Goal: Information Seeking & Learning: Learn about a topic

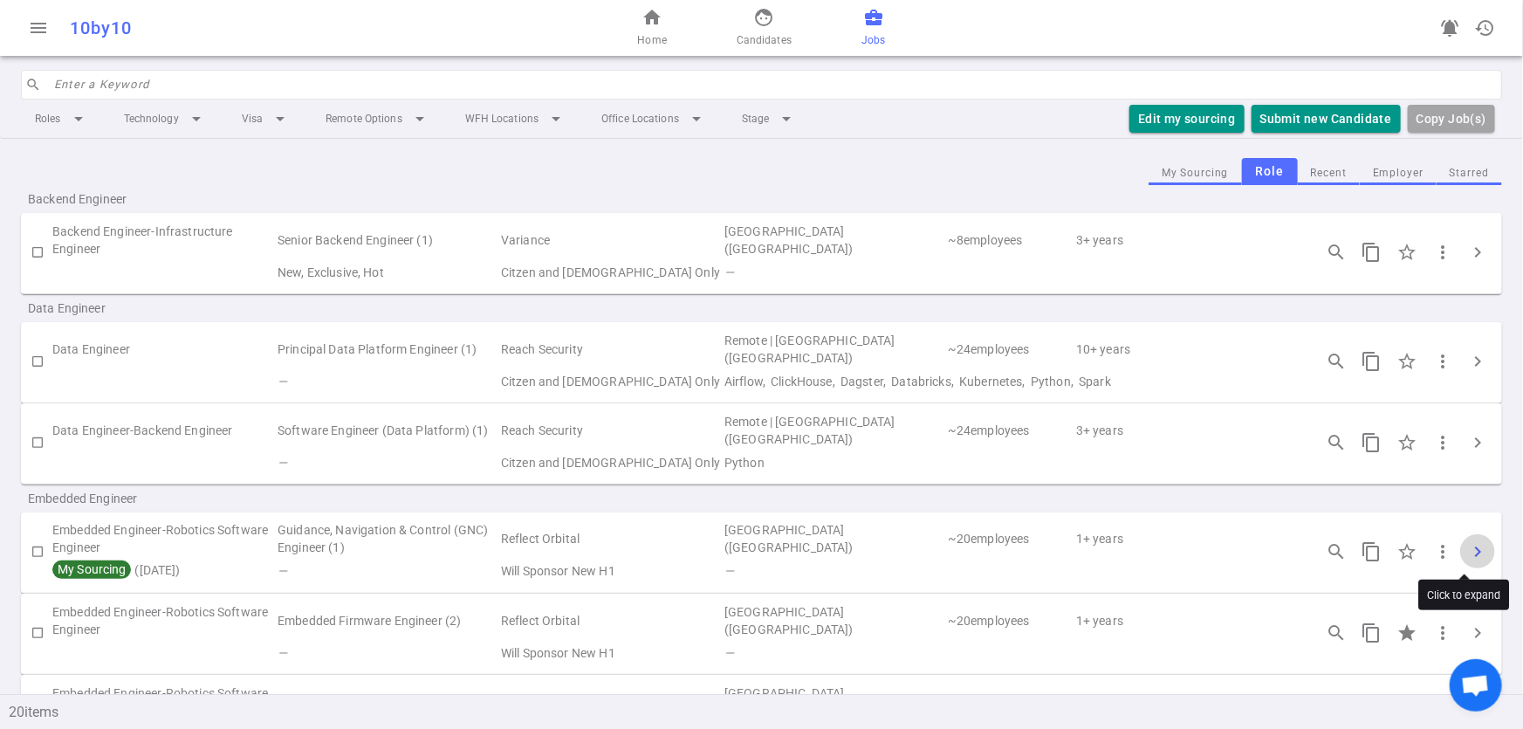
click at [1467, 545] on span "chevron_right" at bounding box center [1477, 551] width 21 height 21
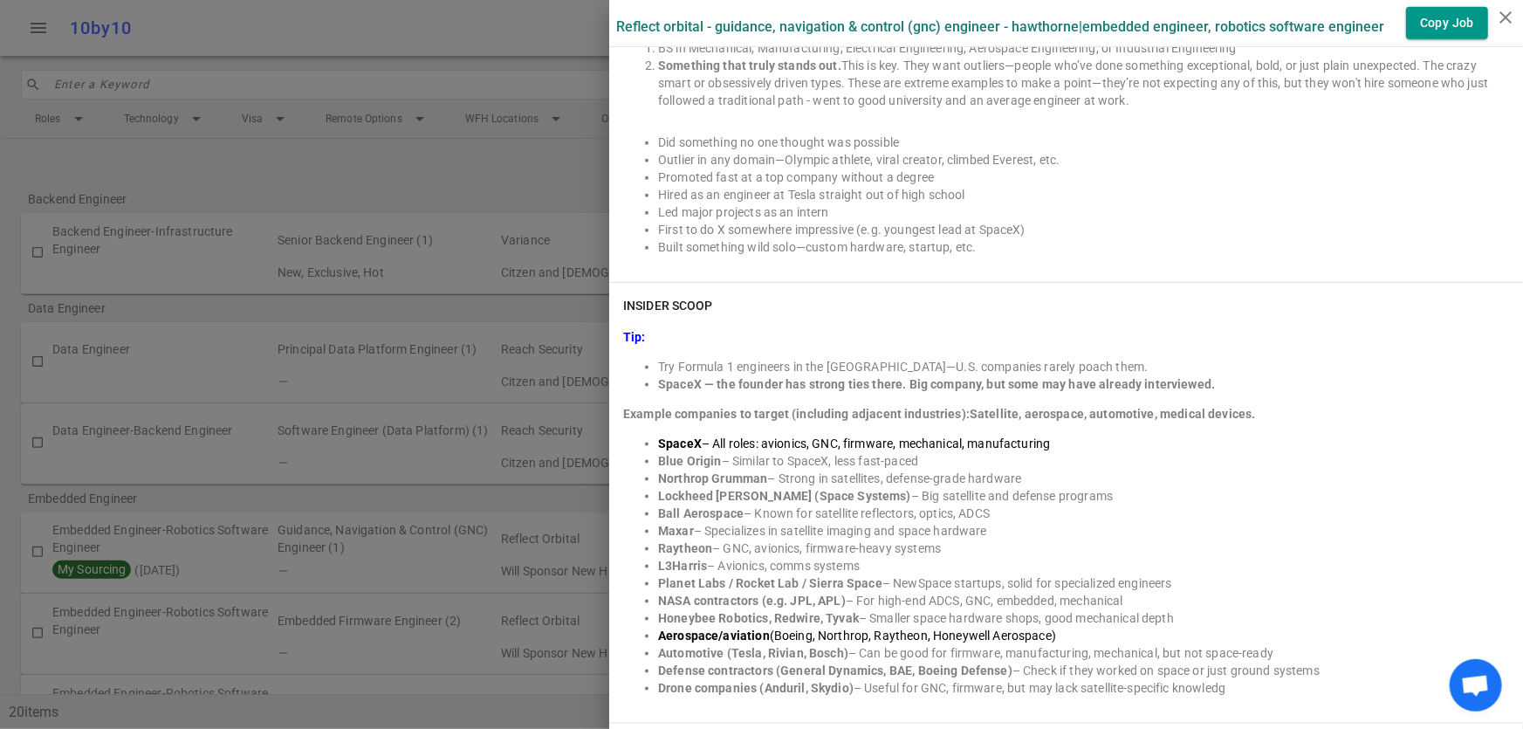
scroll to position [955, 0]
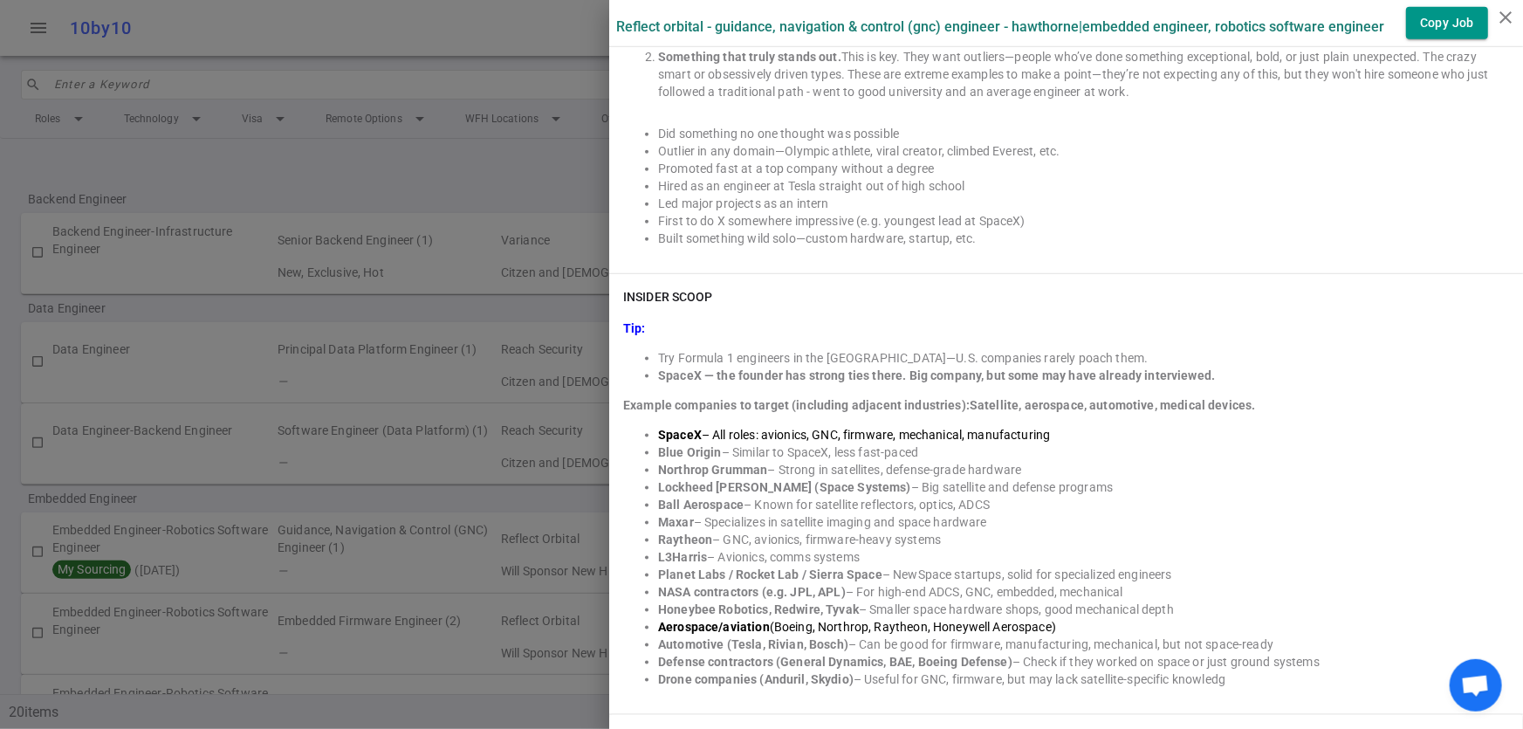
click at [339, 165] on div at bounding box center [761, 364] width 1523 height 729
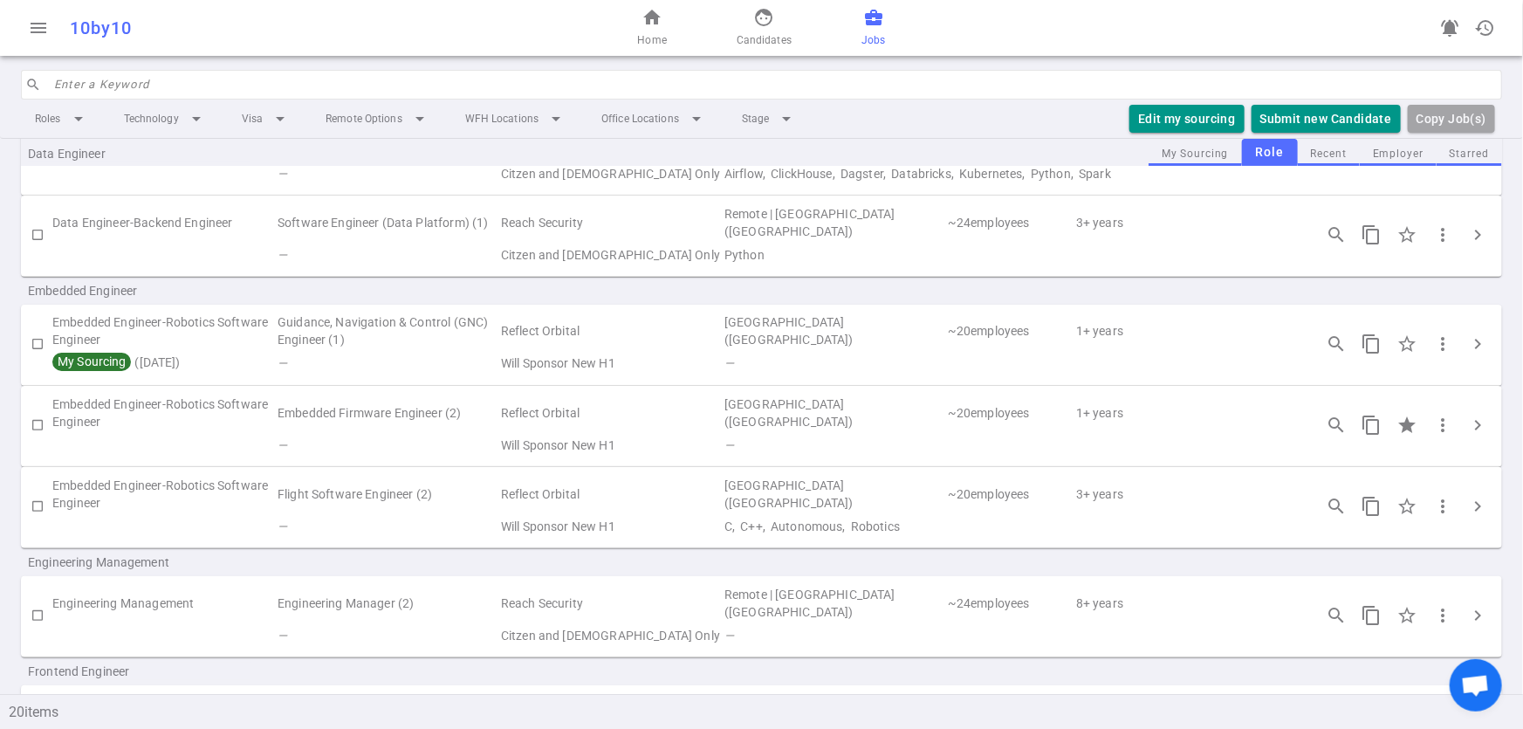
scroll to position [0, 0]
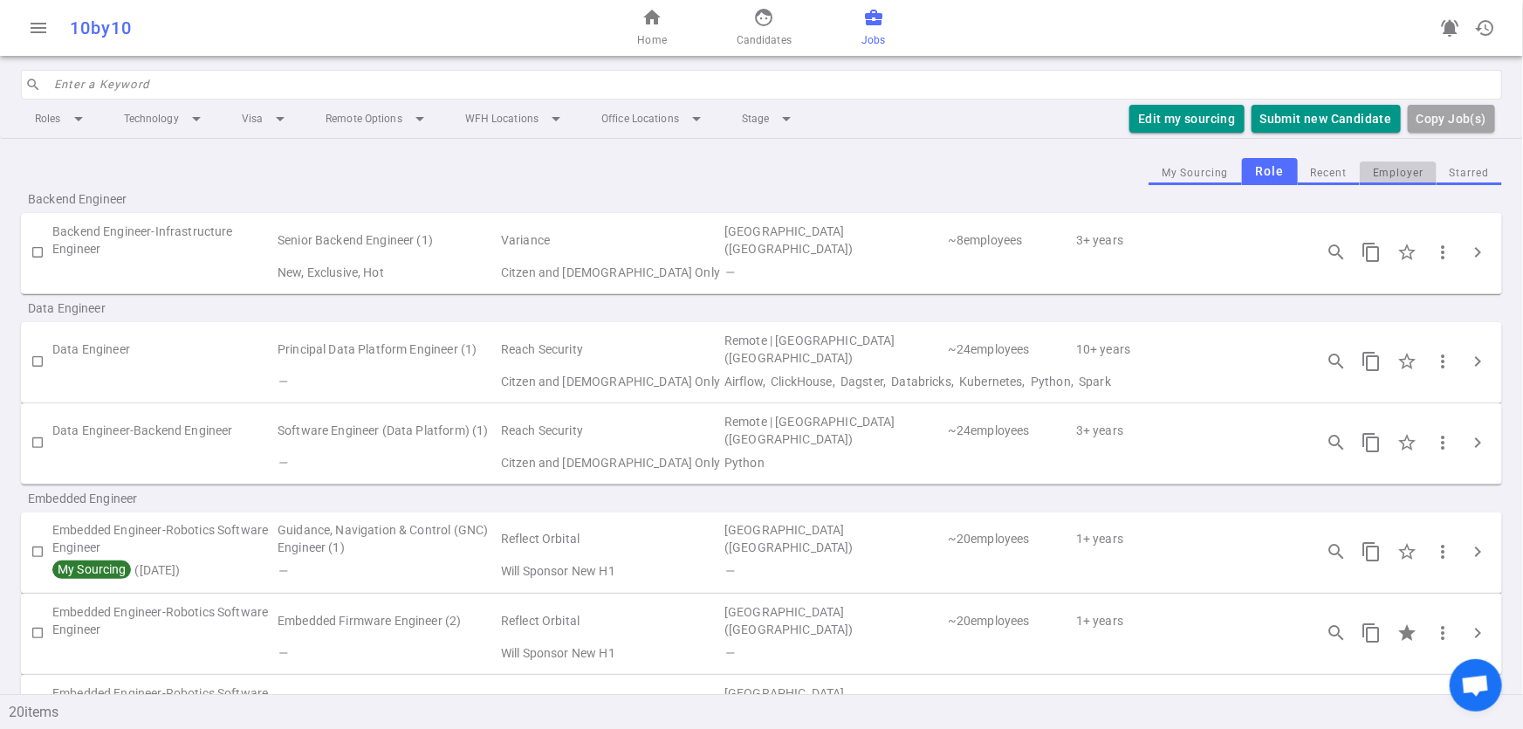
click at [1373, 175] on button "Employer" at bounding box center [1398, 173] width 77 height 24
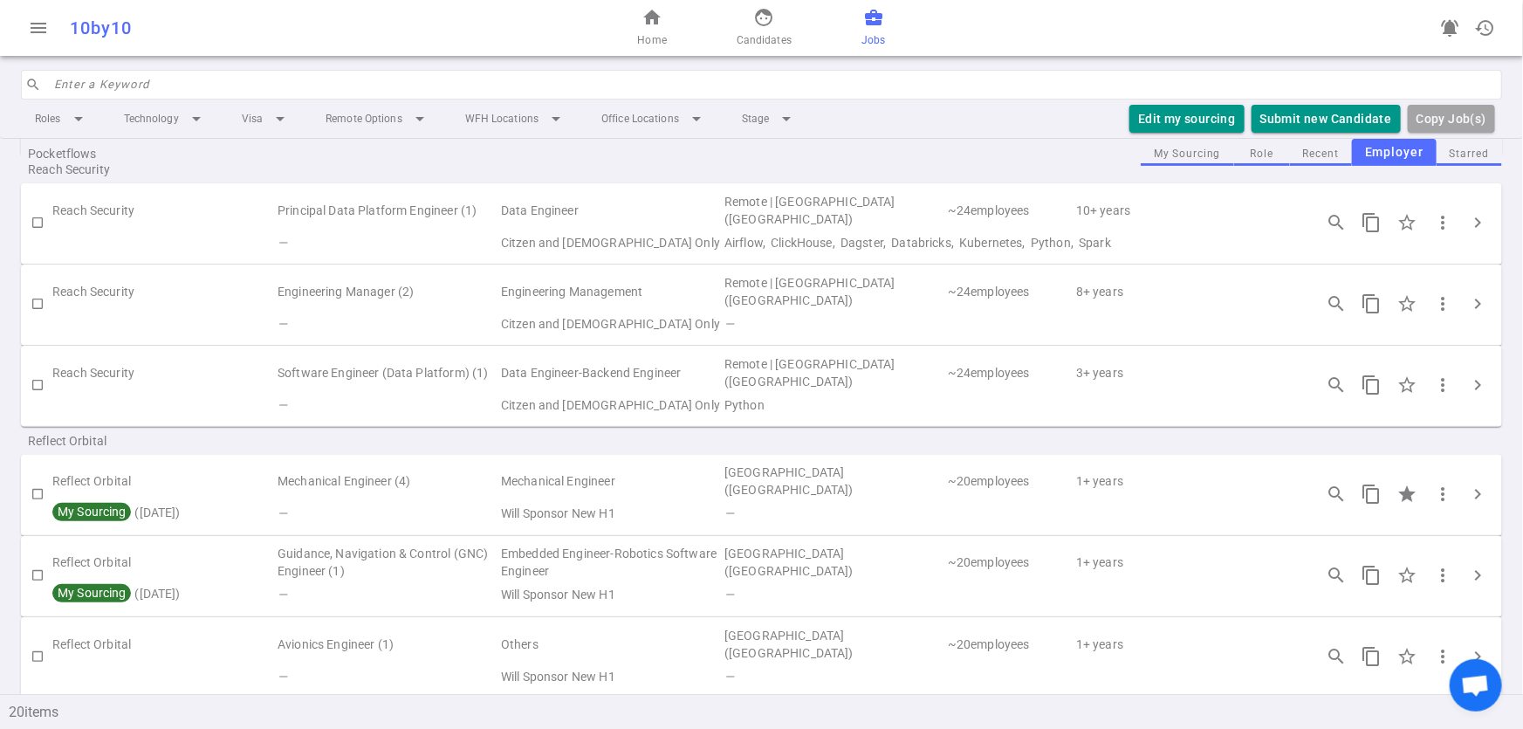
scroll to position [364, 0]
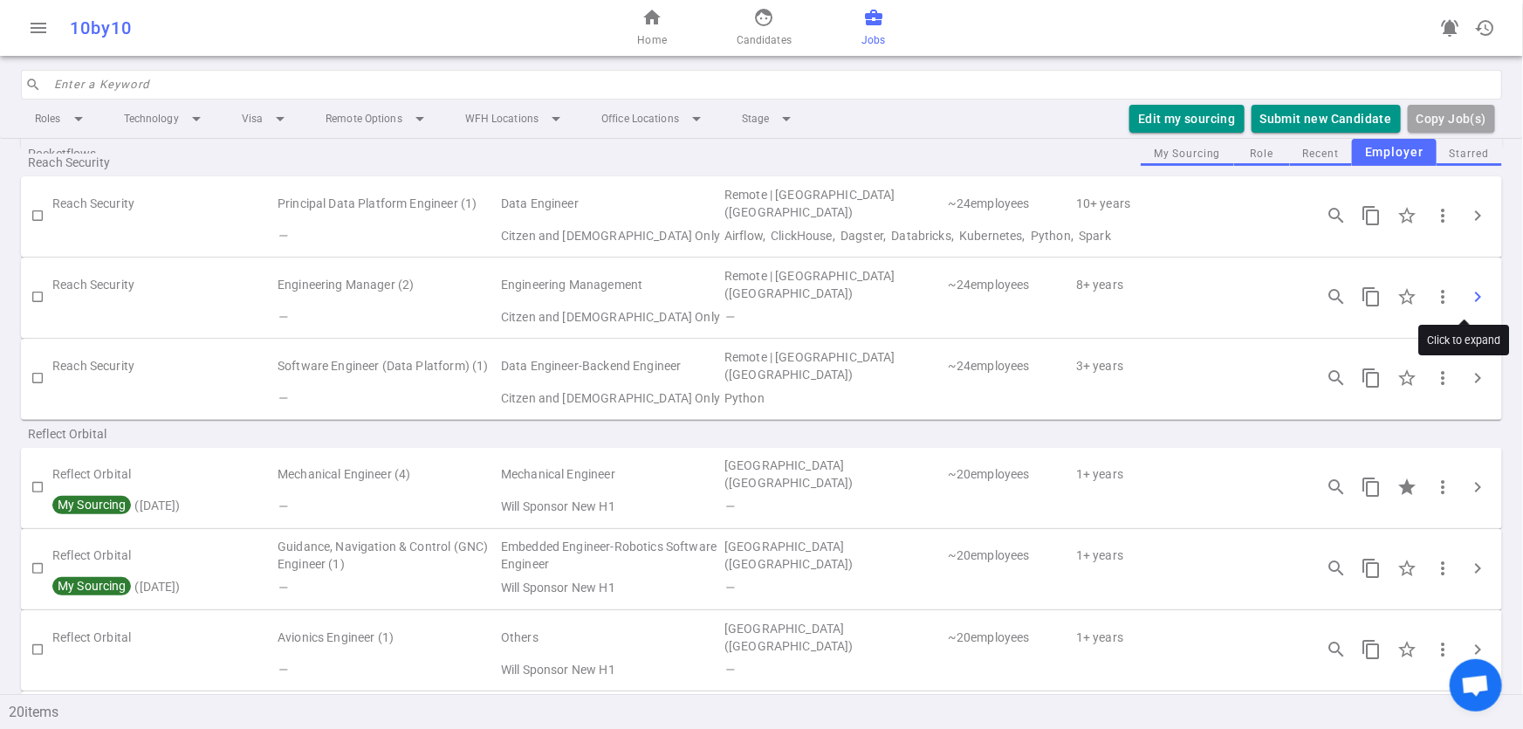
click at [1467, 299] on span "chevron_right" at bounding box center [1477, 296] width 21 height 21
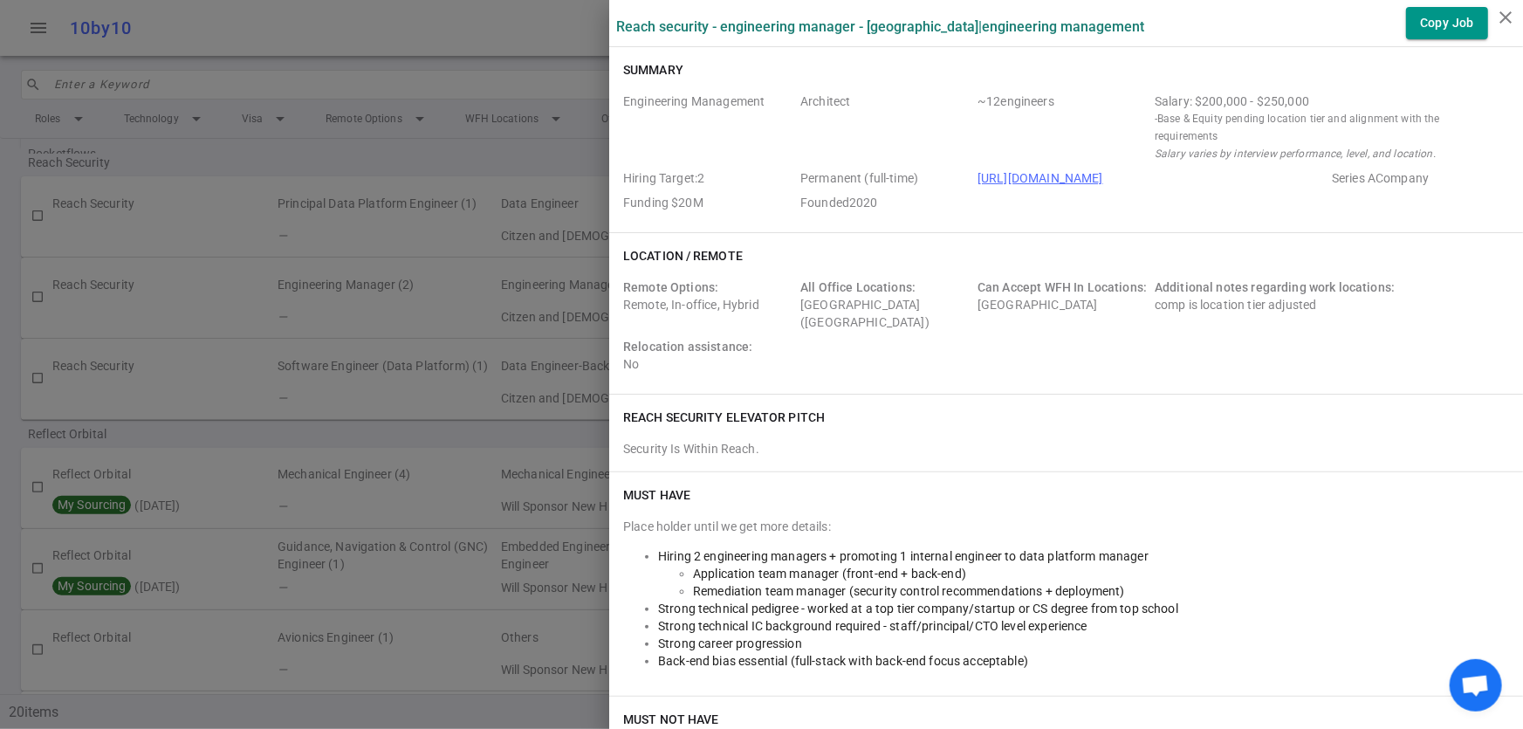
click at [362, 438] on div at bounding box center [761, 364] width 1523 height 729
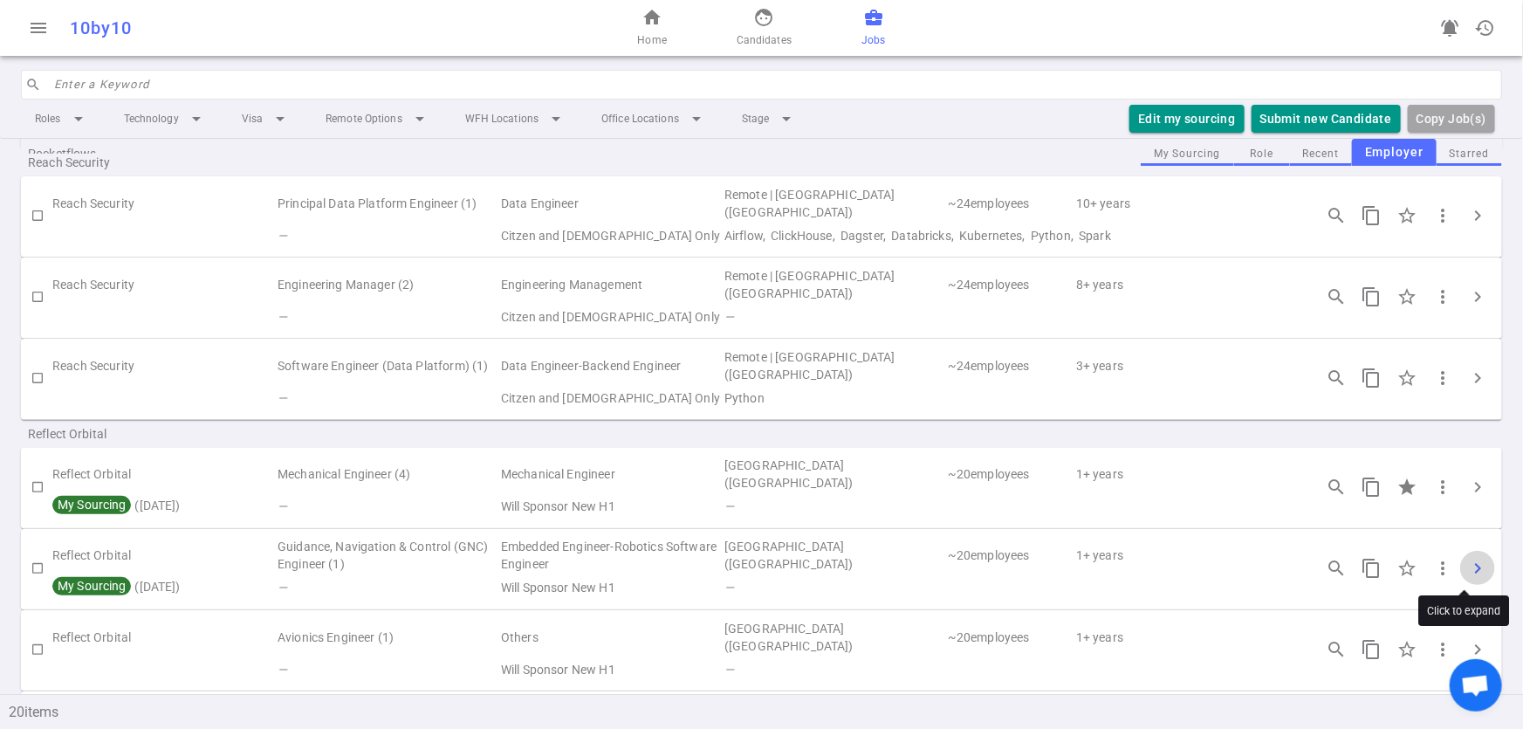
click at [1467, 565] on span "chevron_right" at bounding box center [1477, 568] width 21 height 21
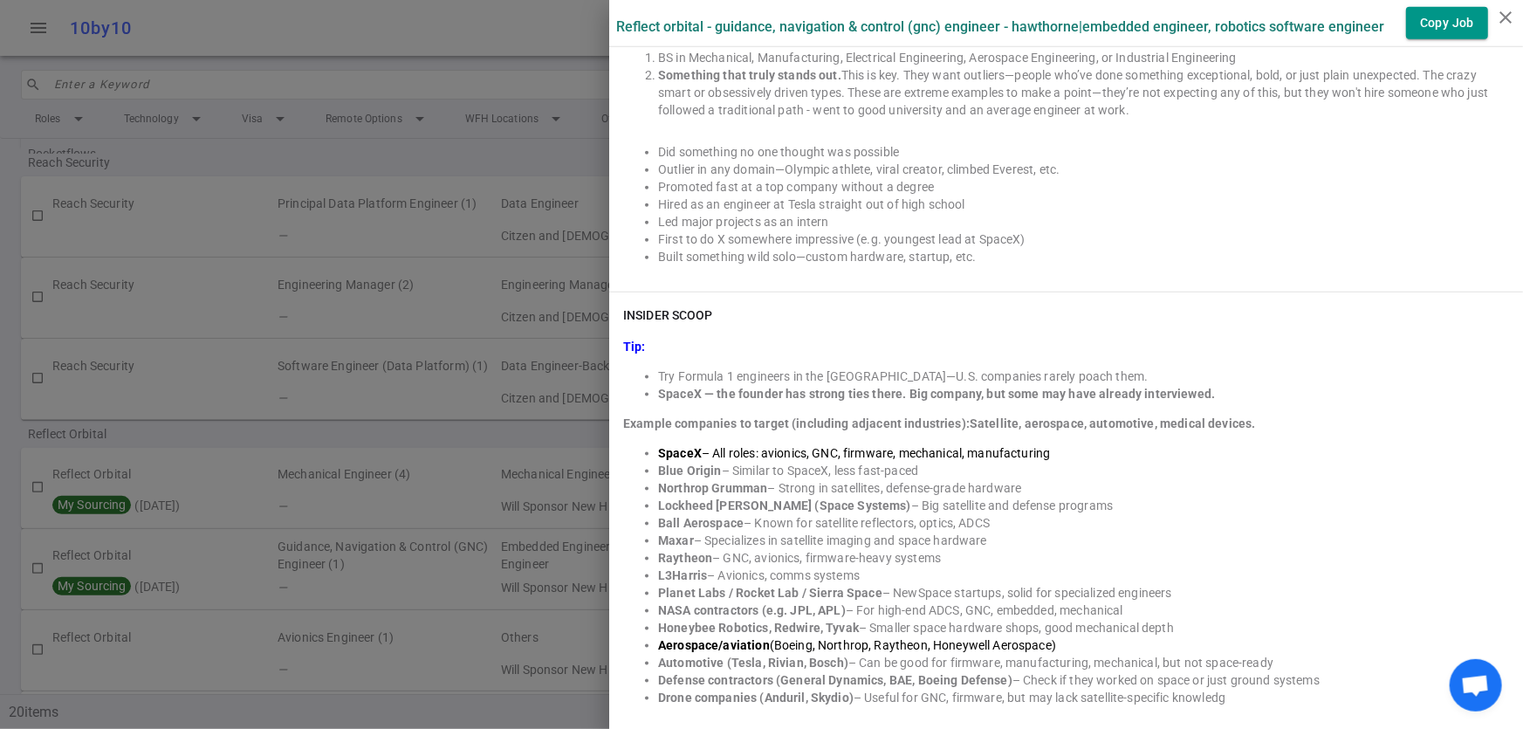
scroll to position [979, 0]
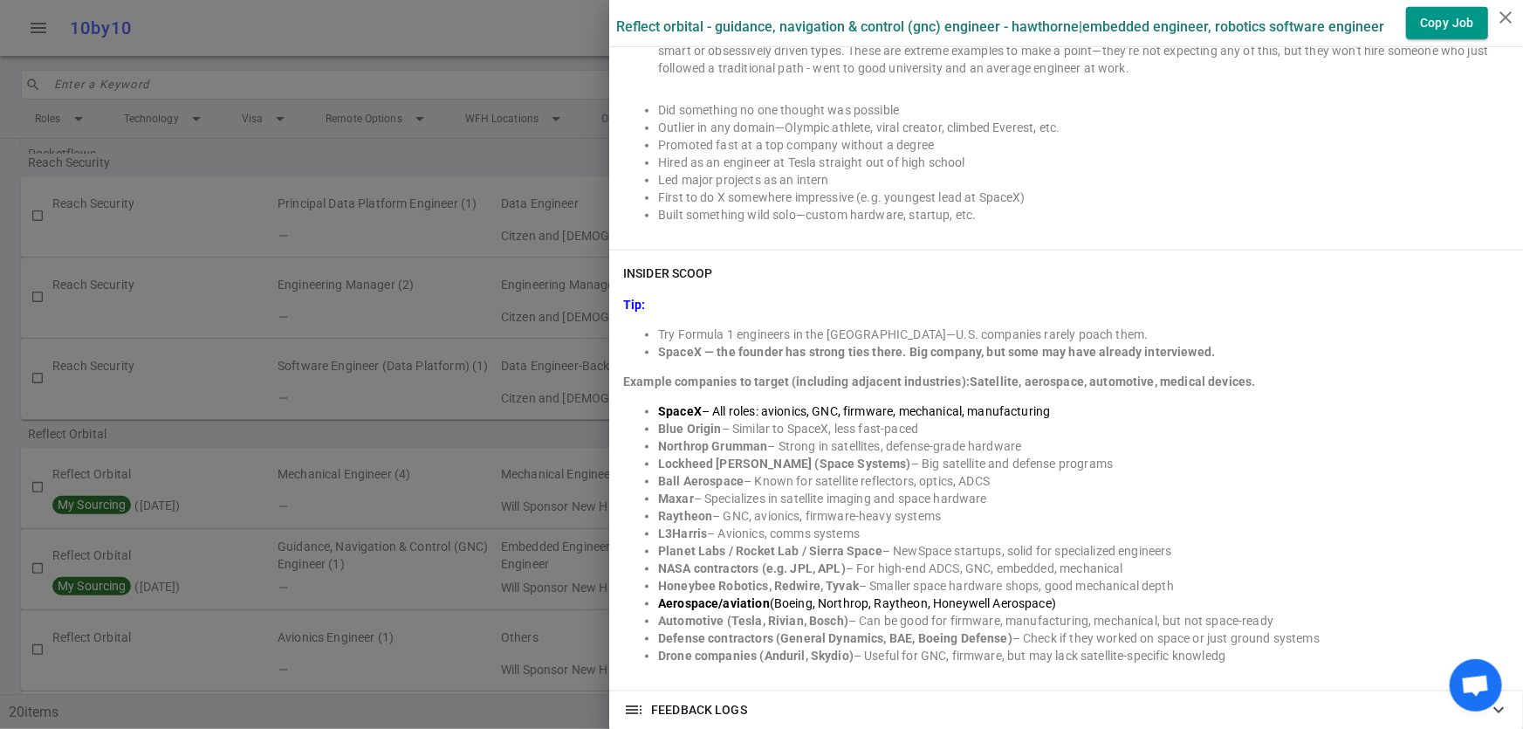
drag, startPoint x: 648, startPoint y: 444, endPoint x: 1013, endPoint y: 442, distance: 364.9
click at [1013, 442] on li "Northrop Grumman – Strong in satellites, defense-grade hardware" at bounding box center [1083, 445] width 851 height 17
click at [418, 163] on div at bounding box center [761, 364] width 1523 height 729
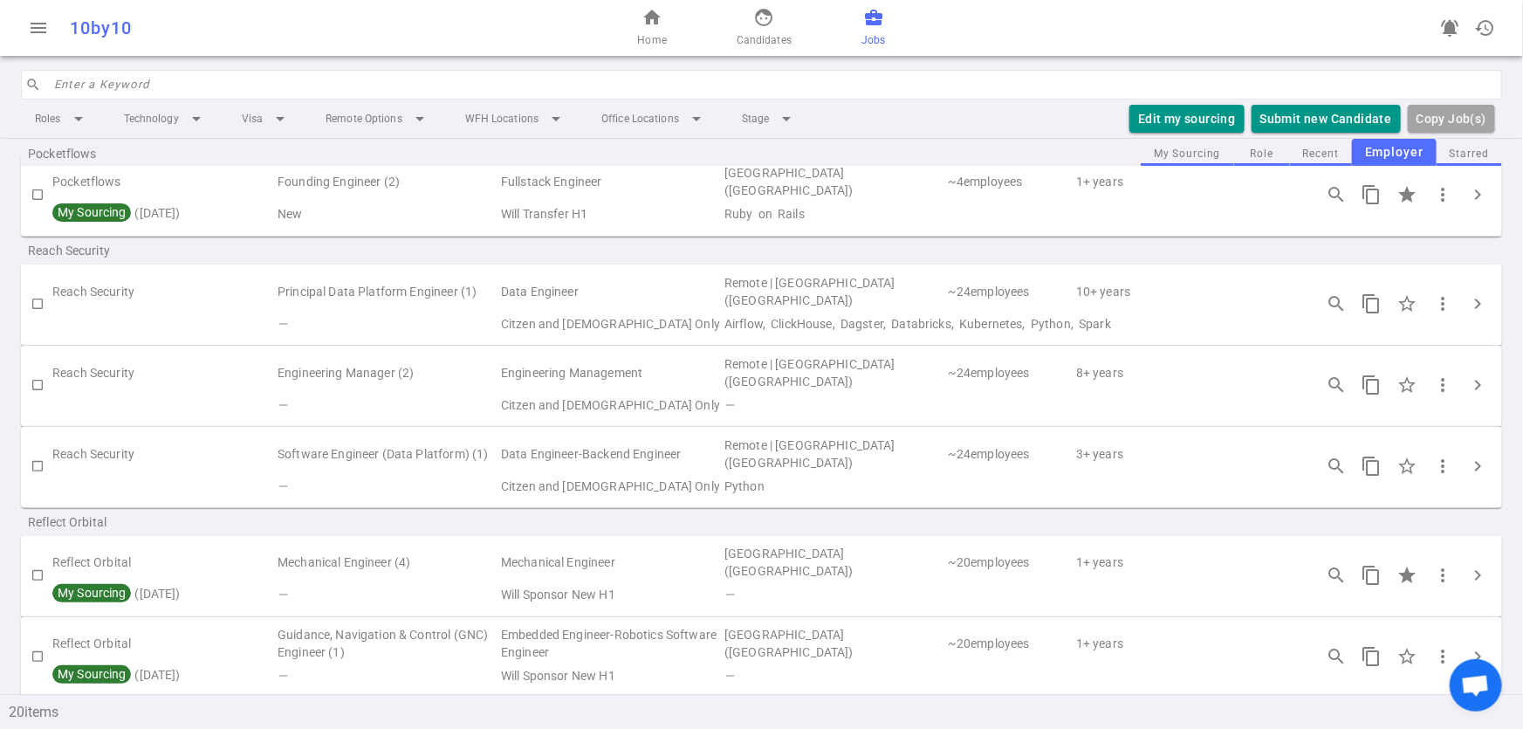
scroll to position [267, 0]
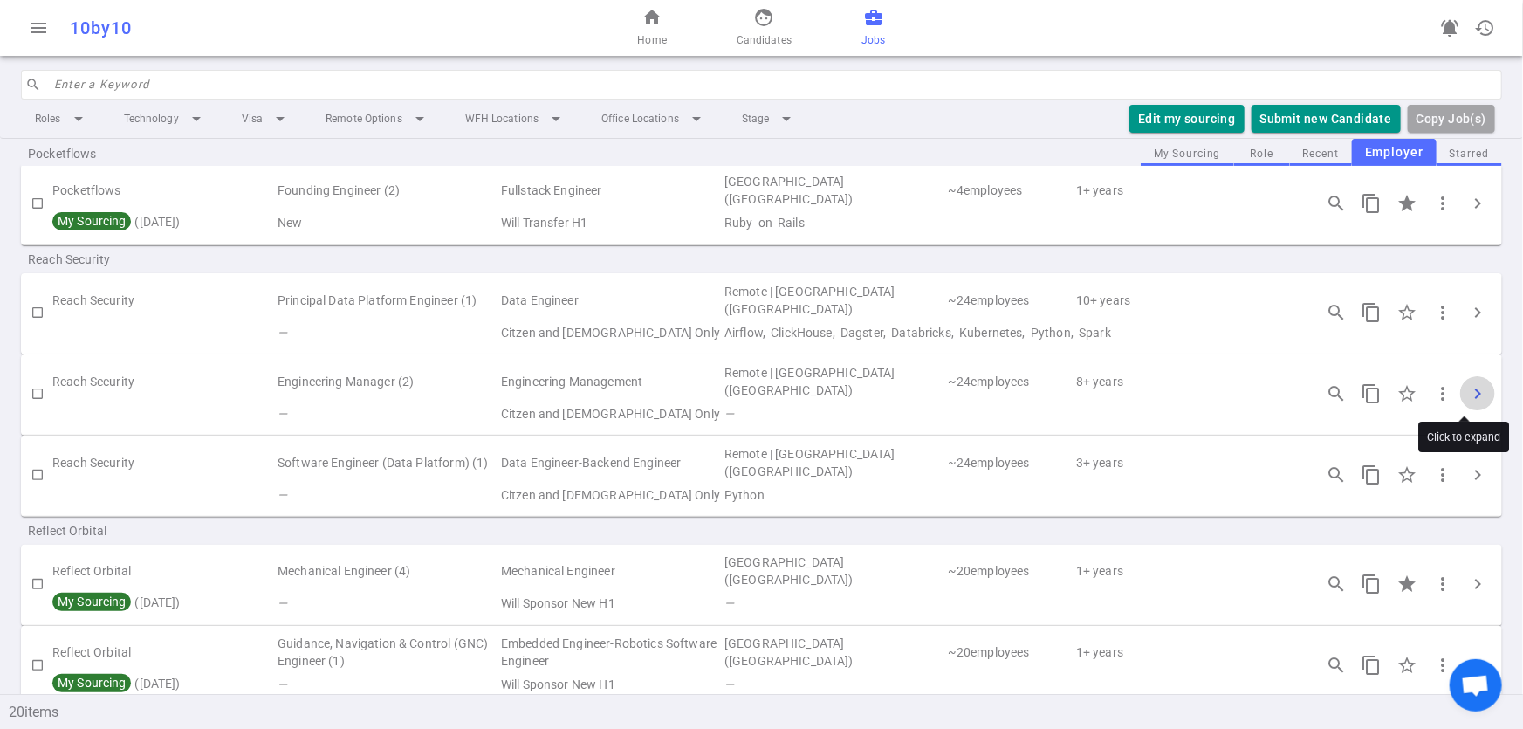
click at [1471, 399] on span "chevron_right" at bounding box center [1477, 393] width 21 height 21
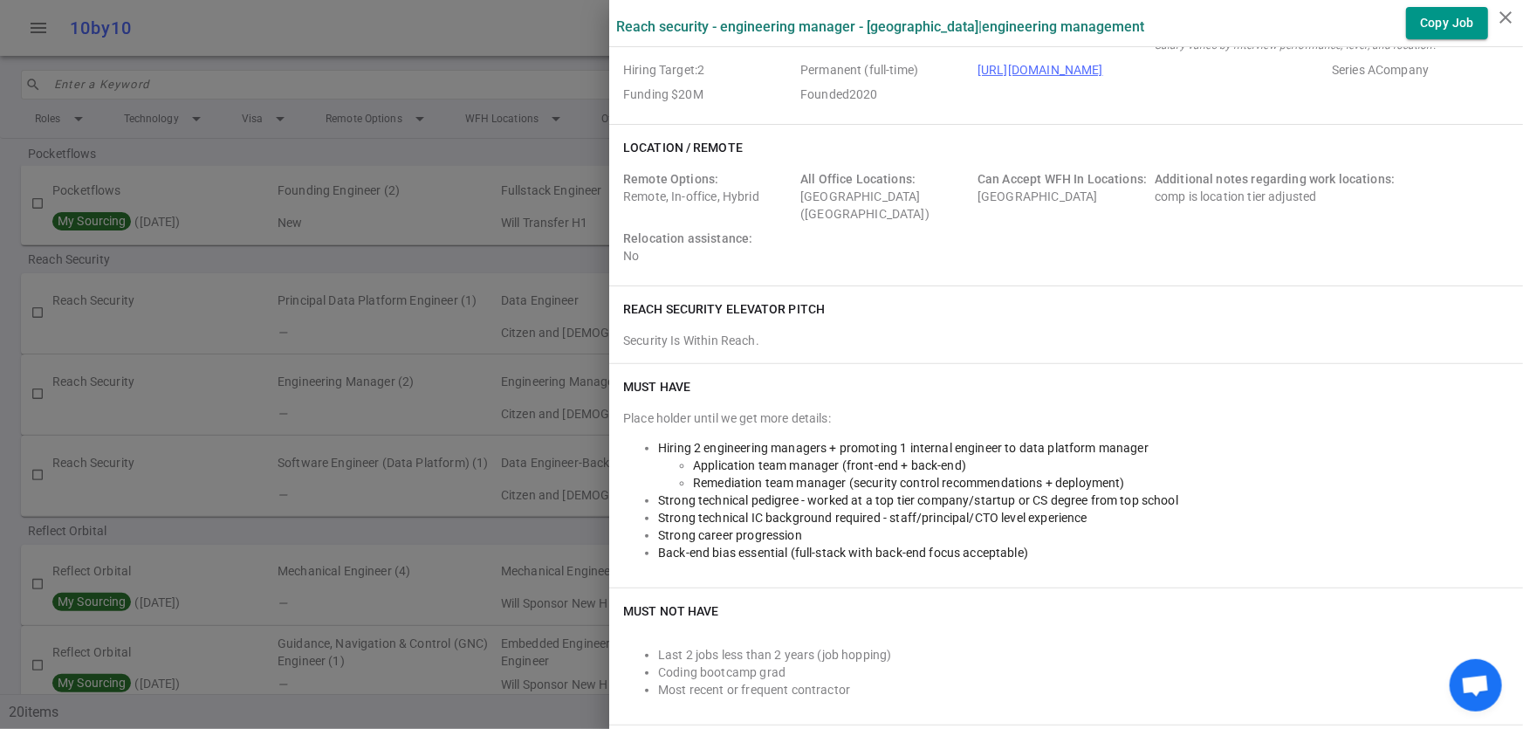
scroll to position [0, 0]
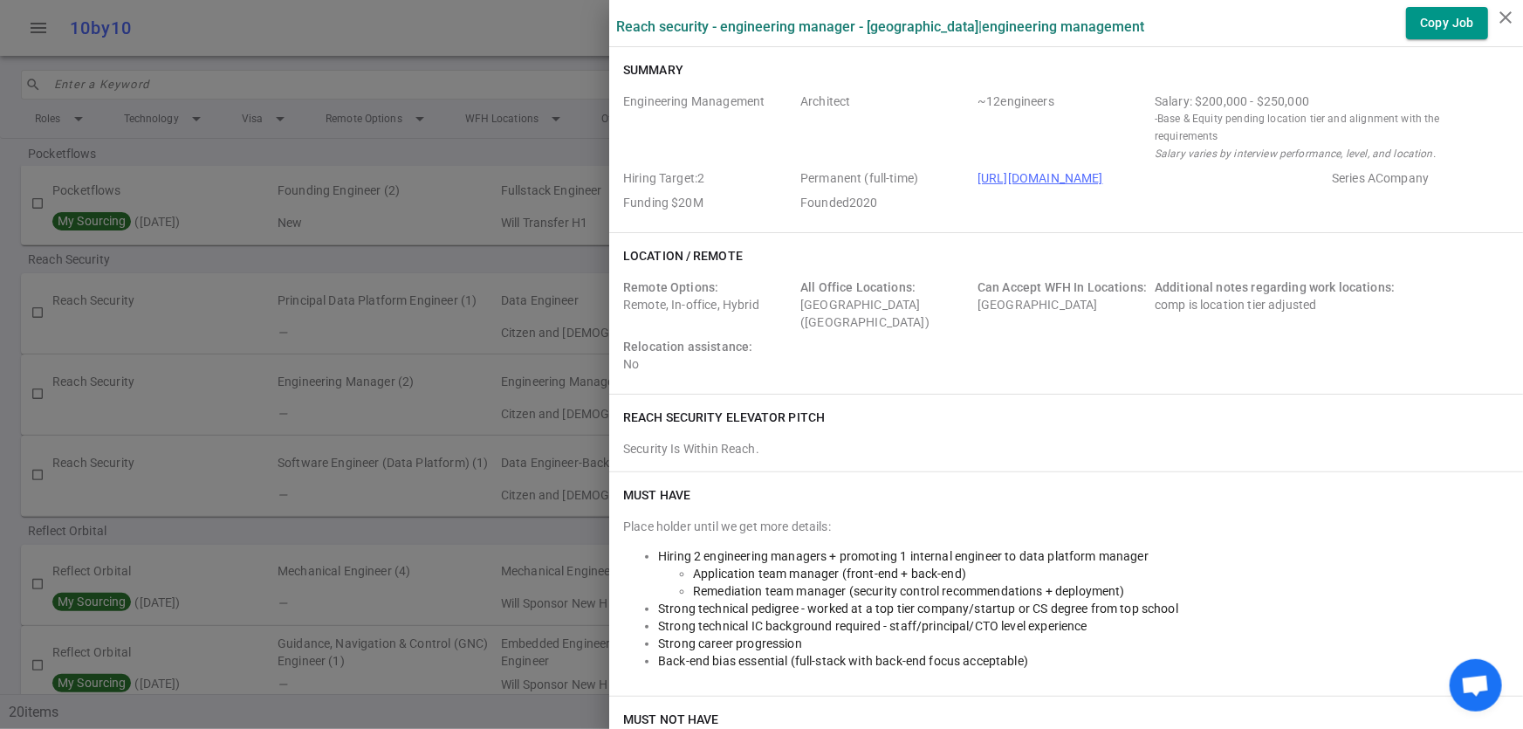
drag, startPoint x: 1102, startPoint y: 183, endPoint x: 964, endPoint y: 189, distance: 138.9
click at [964, 189] on div "Engineering Management Architect ~ 12 engineers Salary: $200,000 - $250,000 - B…" at bounding box center [1066, 156] width 886 height 126
copy link "[URL][DOMAIN_NAME]"
click at [409, 609] on div at bounding box center [761, 364] width 1523 height 729
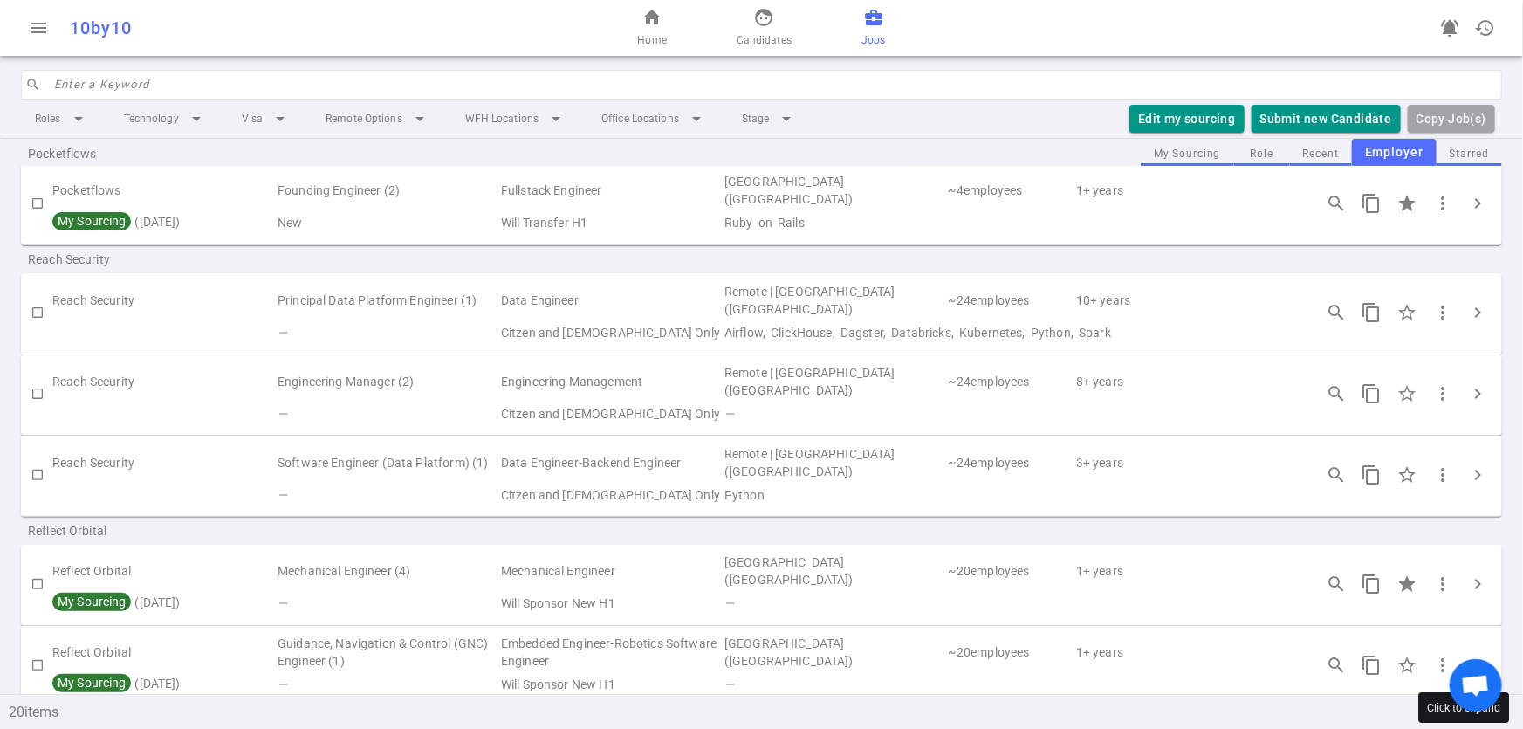
click at [1467, 656] on span "chevron_right" at bounding box center [1477, 665] width 21 height 21
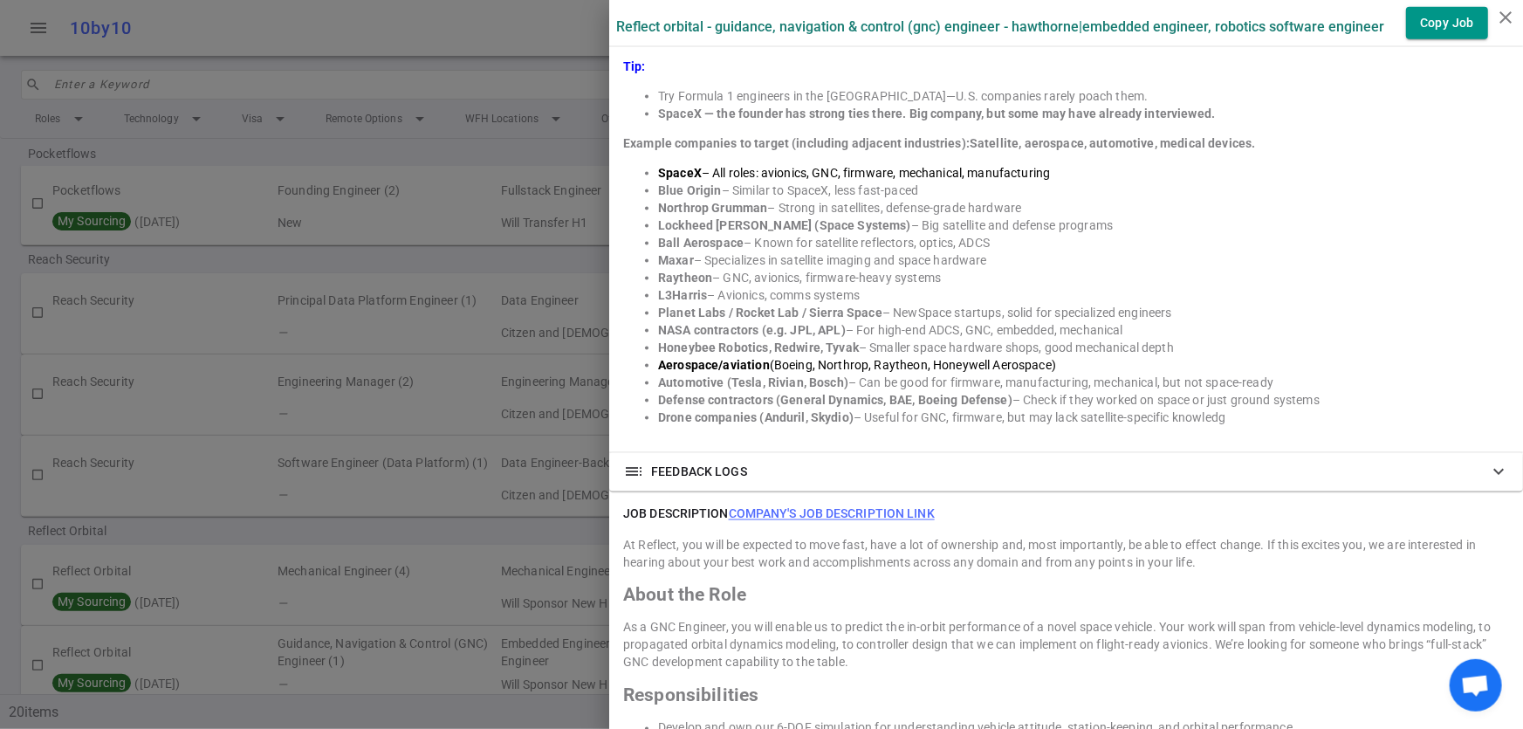
scroll to position [1237, 0]
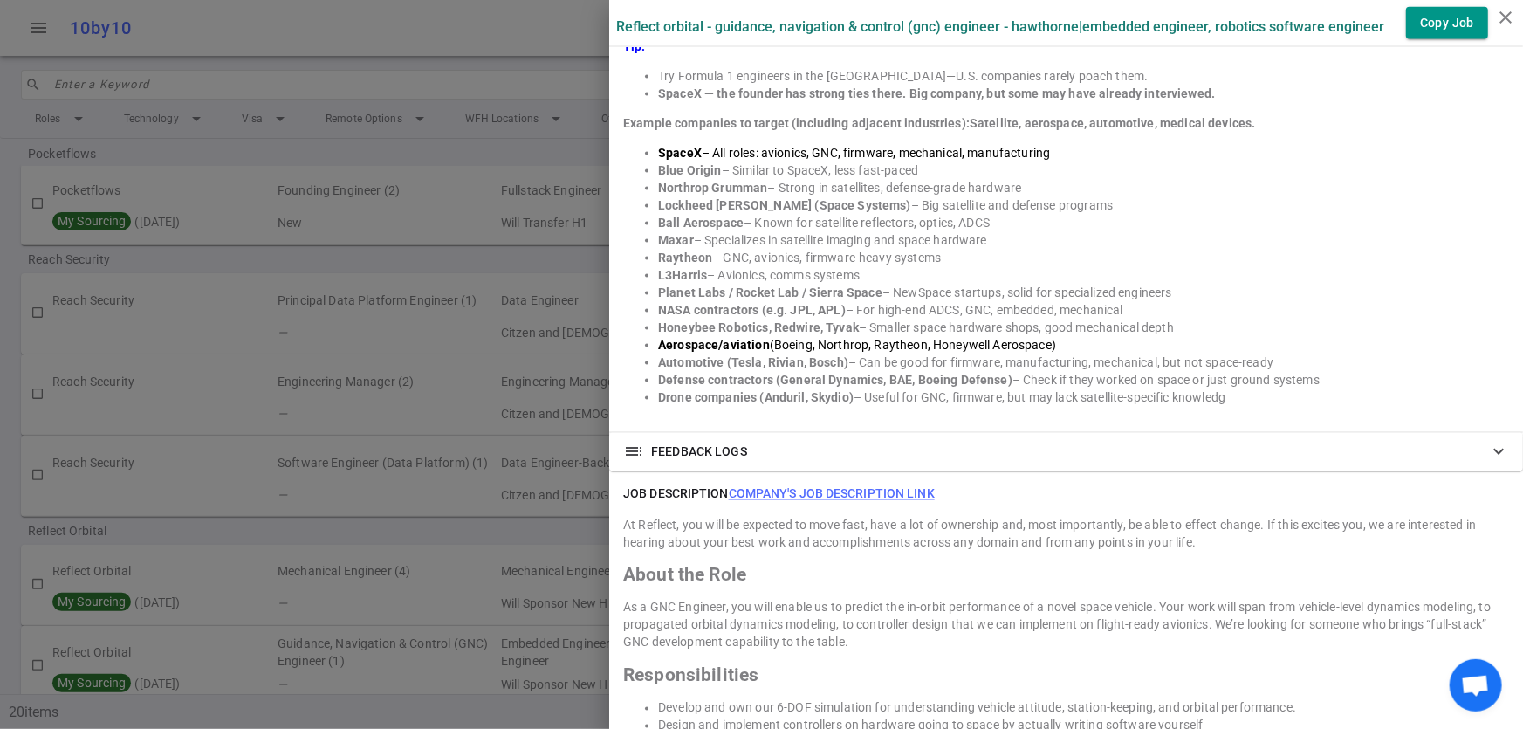
click at [384, 531] on div at bounding box center [761, 364] width 1523 height 729
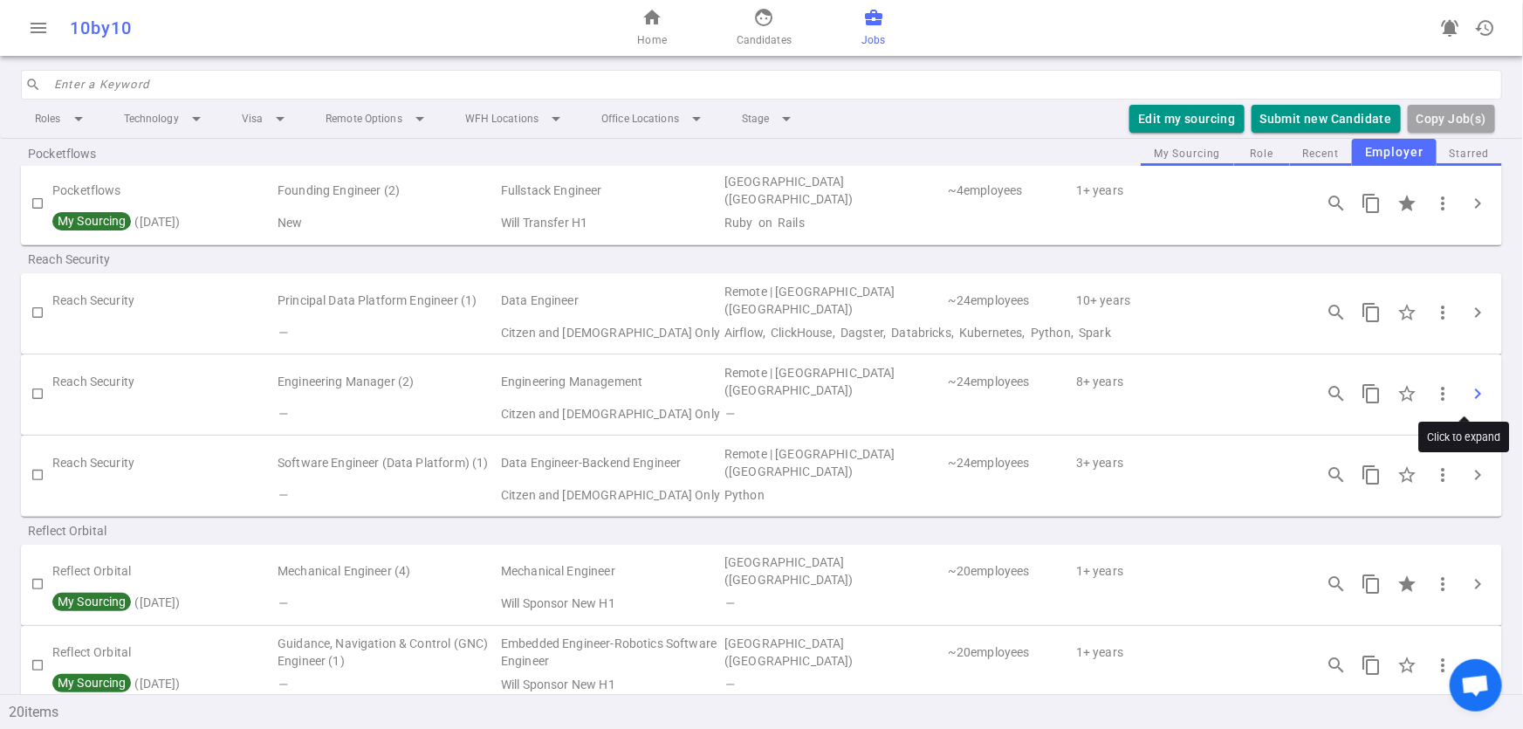
click at [1469, 388] on span "chevron_right" at bounding box center [1477, 393] width 21 height 21
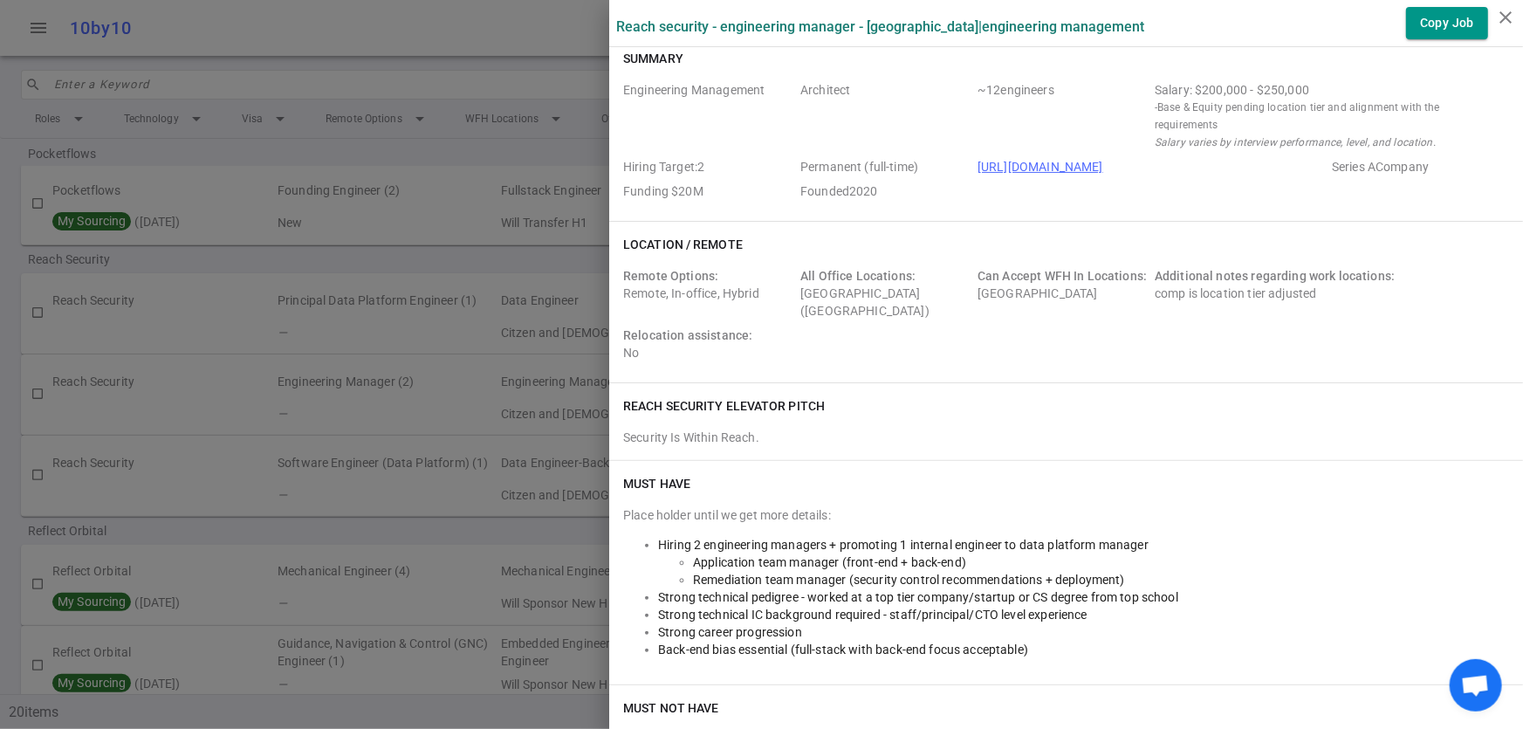
scroll to position [8, 0]
click at [244, 533] on div at bounding box center [761, 364] width 1523 height 729
